Goal: Information Seeking & Learning: Learn about a topic

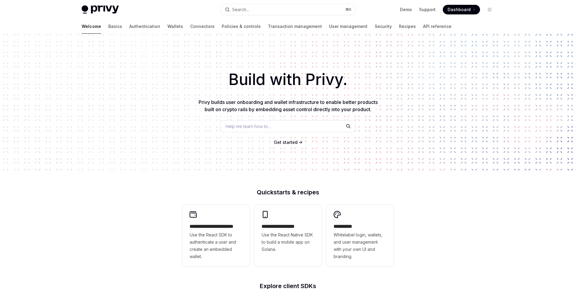
click at [355, 29] on div "Welcome Basics Authentication Wallets Connectors Policies & controls Transactio…" at bounding box center [267, 26] width 370 height 14
click at [375, 29] on link "Security" at bounding box center [383, 26] width 17 height 14
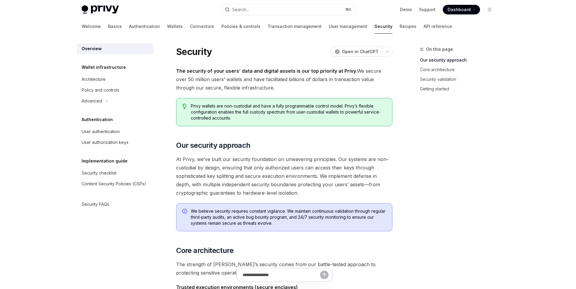
click at [105, 72] on div "Wallet infrastructure Architecture Policy and controls Advanced" at bounding box center [115, 85] width 77 height 43
click at [104, 75] on link "Architecture" at bounding box center [115, 79] width 77 height 11
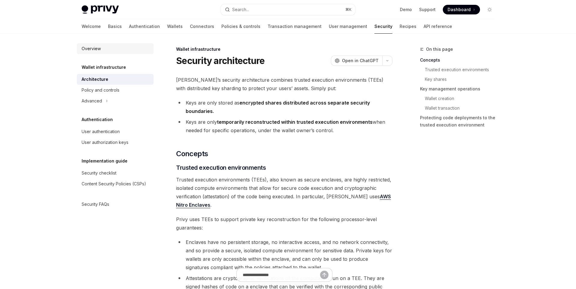
click at [110, 51] on div "Overview" at bounding box center [116, 48] width 68 height 7
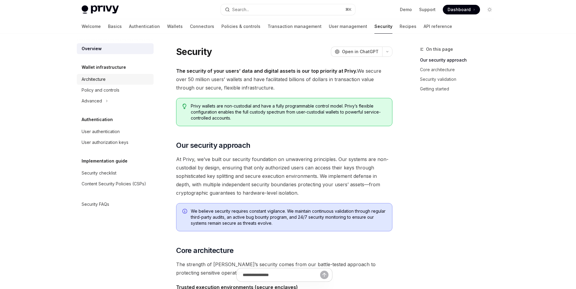
click at [116, 74] on link "Architecture" at bounding box center [115, 79] width 77 height 11
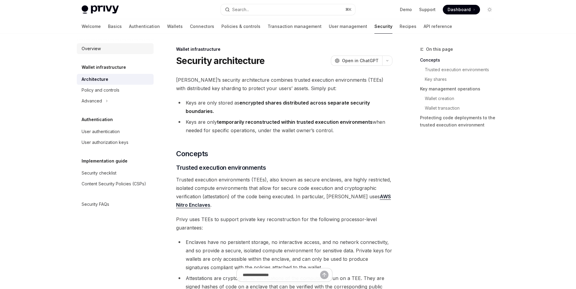
click at [114, 47] on div "Overview" at bounding box center [116, 48] width 68 height 7
type textarea "*"
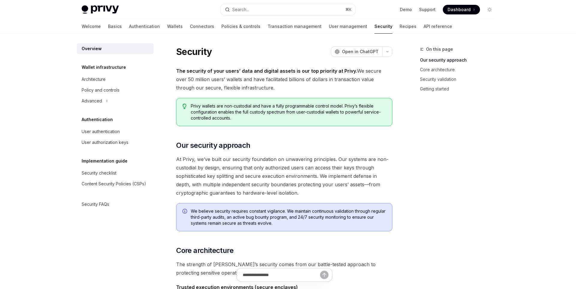
click at [381, 143] on h2 "​ Our security approach" at bounding box center [284, 145] width 216 height 10
